Goal: Transaction & Acquisition: Purchase product/service

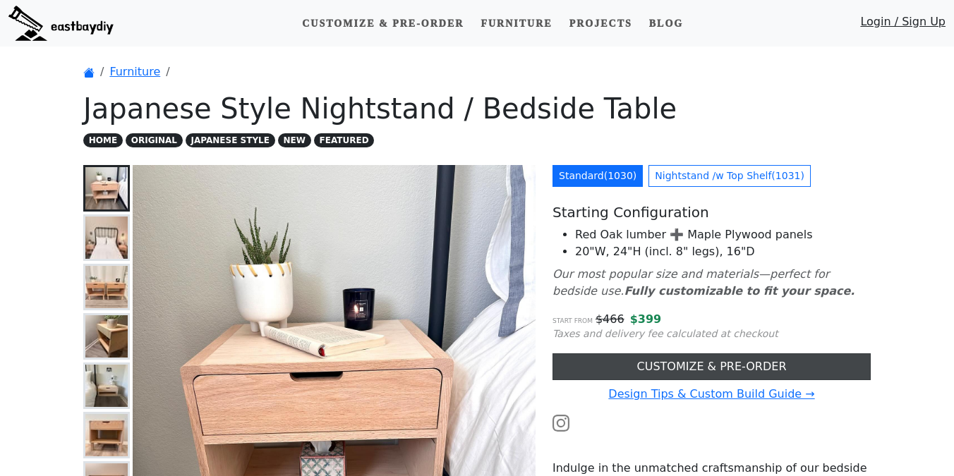
click at [595, 364] on link "CUSTOMIZE & PRE-ORDER" at bounding box center [711, 366] width 318 height 27
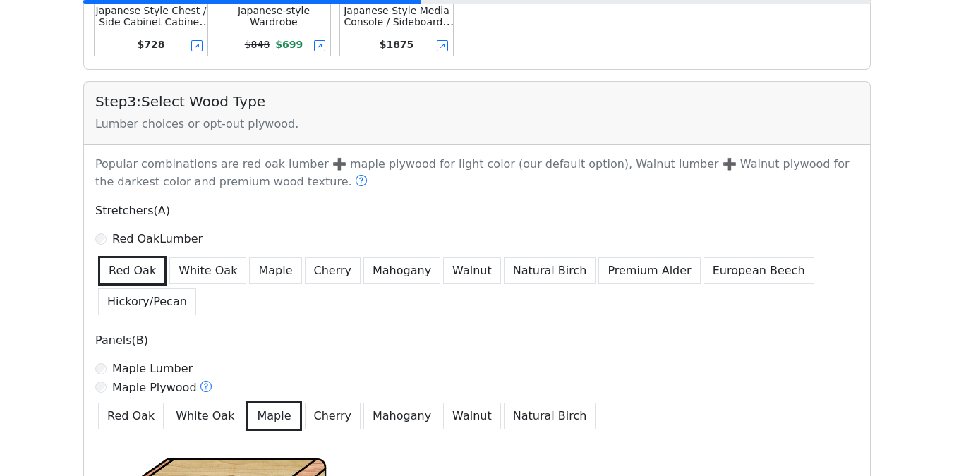
scroll to position [787, 0]
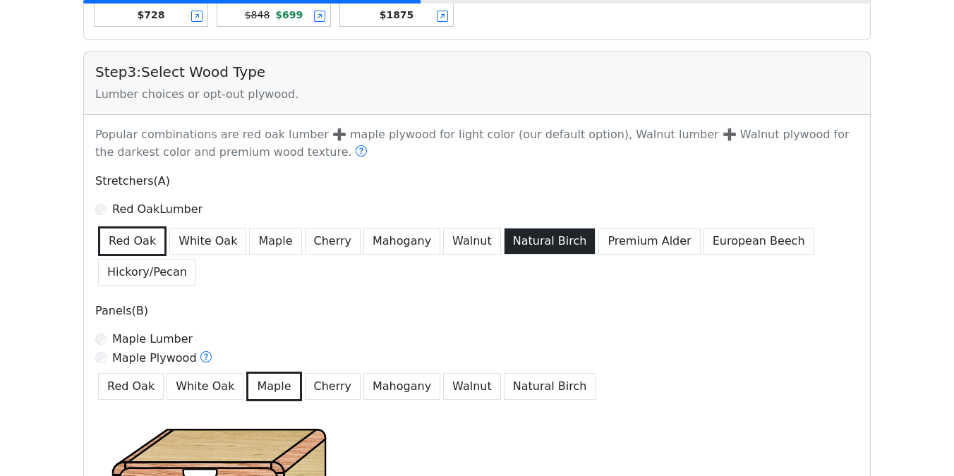
click at [507, 240] on button "Natural Birch" at bounding box center [550, 241] width 92 height 27
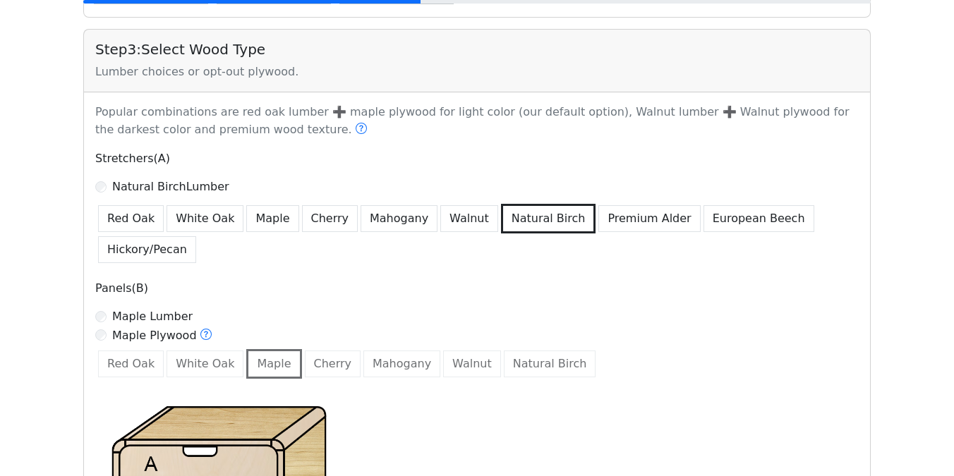
scroll to position [846, 0]
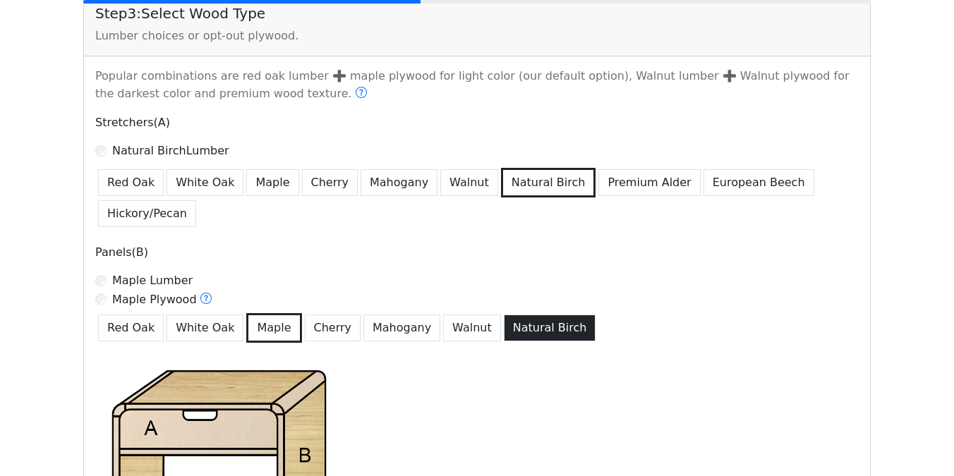
click at [504, 335] on button "Natural Birch" at bounding box center [550, 328] width 92 height 27
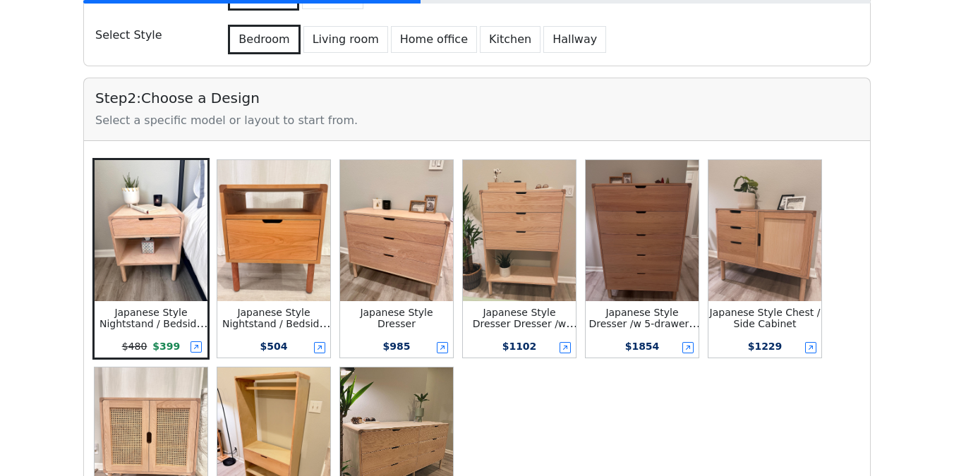
scroll to position [234, 0]
